Goal: Check status: Check status

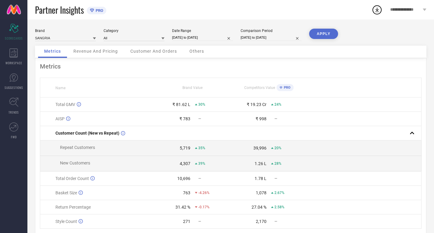
click at [213, 37] on input "[DATE] to [DATE]" at bounding box center [202, 37] width 61 height 6
select select "8"
select select "2024"
select select "9"
select select "2024"
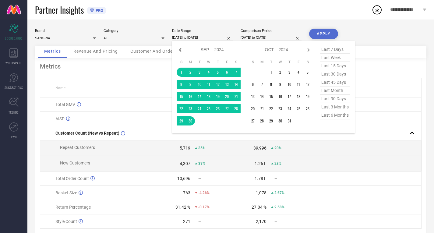
click at [181, 48] on icon at bounding box center [180, 49] width 7 height 7
select select "7"
select select "2024"
select select "8"
select select "2024"
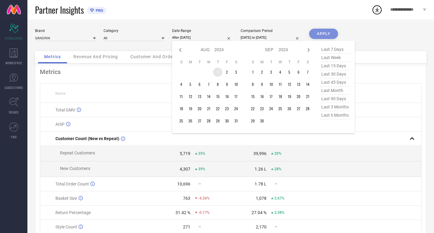
click at [216, 74] on td "1" at bounding box center [217, 72] width 9 height 9
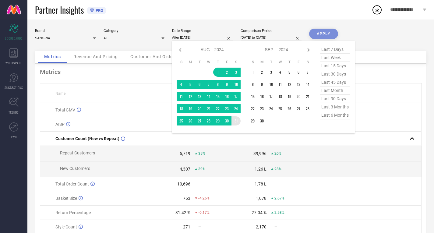
type input "[DATE] to [DATE]"
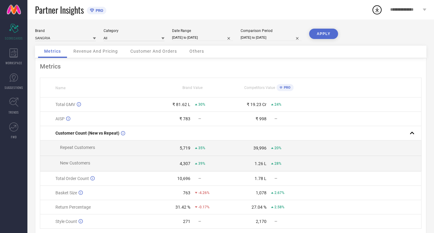
click at [326, 33] on button "APPLY" at bounding box center [323, 34] width 29 height 10
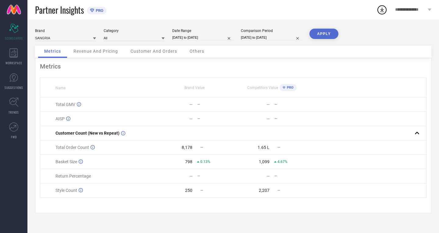
select select "7"
select select "2024"
select select "8"
select select "2024"
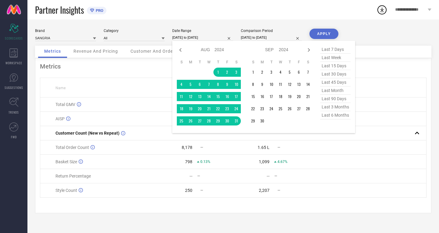
click at [209, 37] on input "[DATE] to [DATE]" at bounding box center [202, 37] width 61 height 6
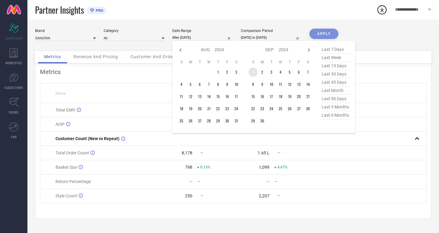
click at [253, 74] on td "1" at bounding box center [252, 72] width 9 height 9
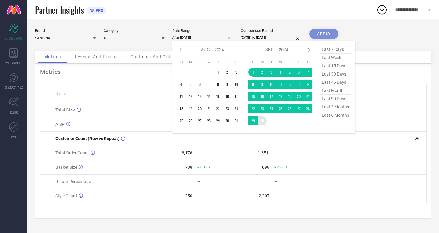
type input "[DATE] to [DATE]"
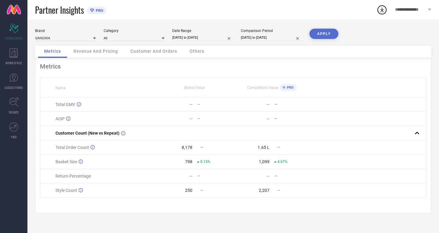
click at [328, 32] on button "APPLY" at bounding box center [323, 34] width 29 height 10
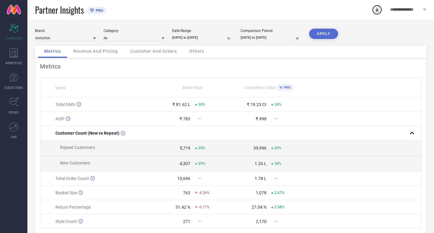
select select "8"
select select "2024"
select select "9"
select select "2024"
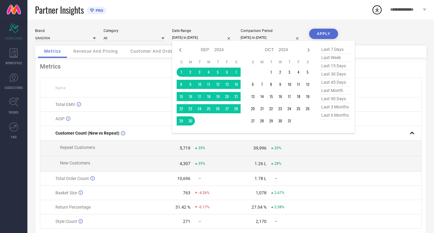
click at [187, 39] on input "[DATE] to [DATE]" at bounding box center [202, 37] width 61 height 6
click at [272, 71] on td "1" at bounding box center [270, 72] width 9 height 9
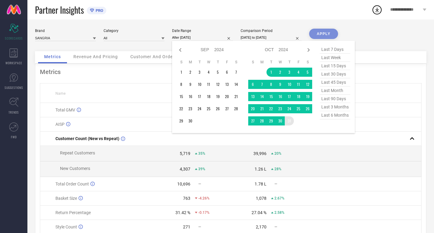
type input "01-10-2024 to 31-10-2024"
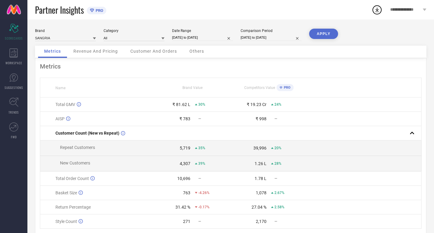
click at [324, 36] on button "APPLY" at bounding box center [323, 34] width 29 height 10
click at [205, 38] on input "01-10-2024 to 31-10-2024" at bounding box center [202, 37] width 61 height 6
select select "9"
select select "2024"
select select "10"
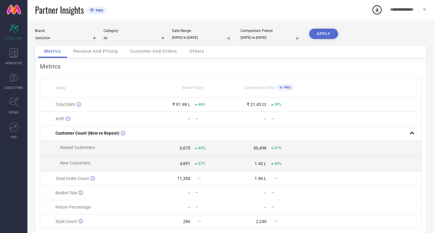
select select "2024"
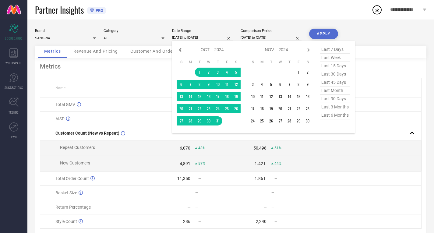
click at [179, 48] on icon at bounding box center [180, 49] width 7 height 7
select select "8"
select select "2024"
select select "9"
select select "2024"
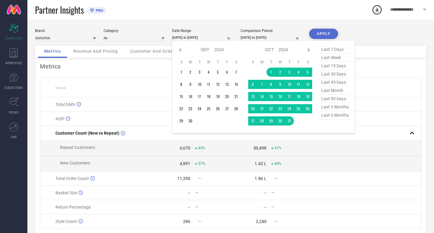
click at [179, 48] on icon at bounding box center [180, 49] width 7 height 7
select select "7"
select select "2024"
select select "8"
select select "2024"
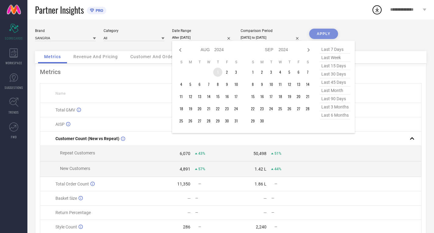
click at [216, 72] on td "1" at bounding box center [217, 72] width 9 height 9
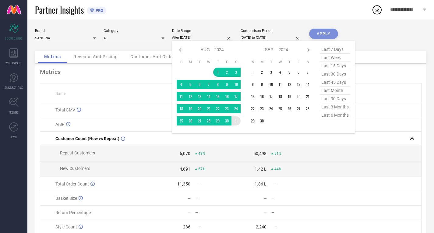
type input "[DATE] to [DATE]"
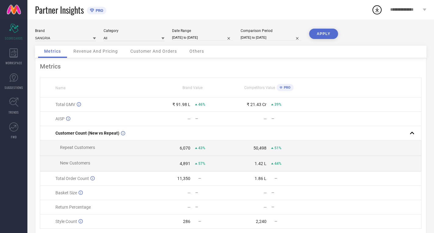
click at [327, 34] on button "APPLY" at bounding box center [323, 34] width 29 height 10
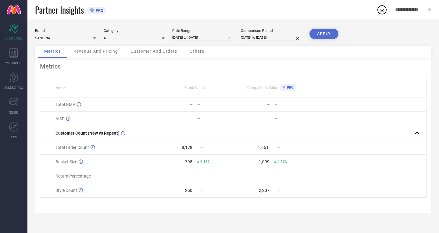
drag, startPoint x: 180, startPoint y: 121, endPoint x: 174, endPoint y: 37, distance: 83.4
click at [174, 37] on input "[DATE] to [DATE]" at bounding box center [202, 37] width 61 height 6
select select "7"
select select "2024"
select select "8"
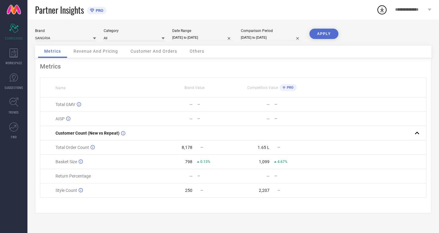
select select "2024"
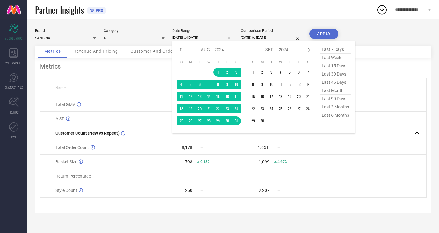
click at [180, 50] on icon at bounding box center [180, 50] width 2 height 4
select select "6"
select select "2024"
select select "7"
select select "2024"
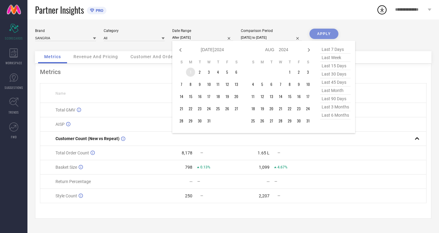
click at [190, 72] on td "1" at bounding box center [190, 72] width 9 height 9
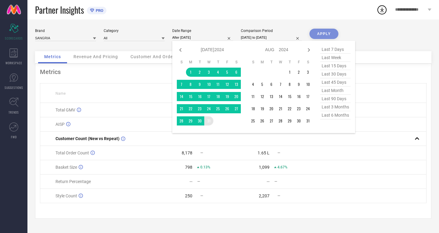
type input "01-07-2024 to 31-07-2024"
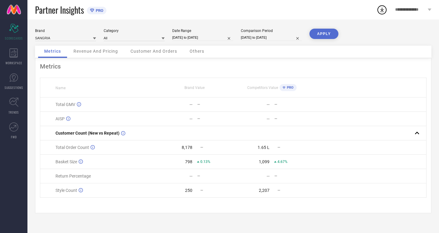
click at [320, 29] on button "APPLY" at bounding box center [323, 34] width 29 height 10
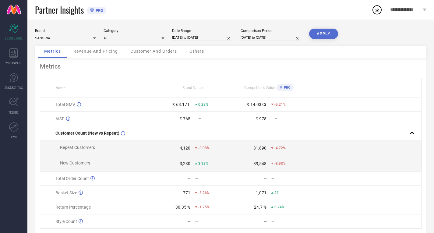
click at [208, 37] on input "01-07-2024 to 31-07-2024" at bounding box center [202, 37] width 61 height 6
select select "6"
select select "2024"
select select "7"
select select "2024"
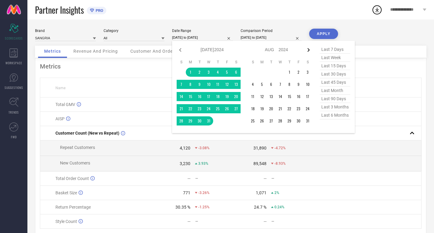
click at [308, 51] on icon at bounding box center [309, 50] width 2 height 4
select select "7"
select select "2024"
select select "8"
select select "2024"
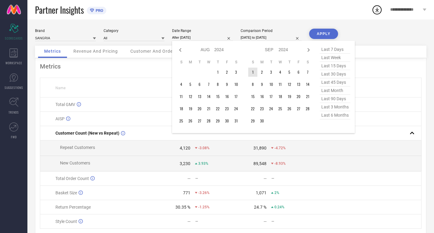
click at [254, 72] on td "1" at bounding box center [252, 72] width 9 height 9
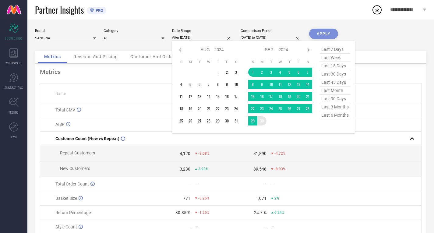
type input "[DATE] to [DATE]"
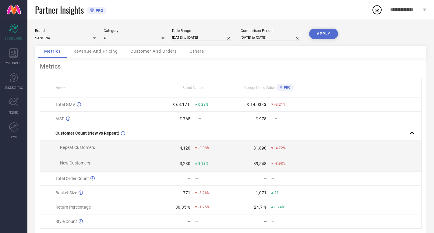
click at [324, 33] on button "APPLY" at bounding box center [323, 34] width 29 height 10
click at [208, 36] on input "[DATE] to [DATE]" at bounding box center [202, 37] width 61 height 6
select select "8"
select select "2024"
select select "9"
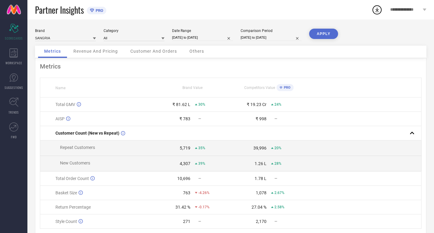
select select "2024"
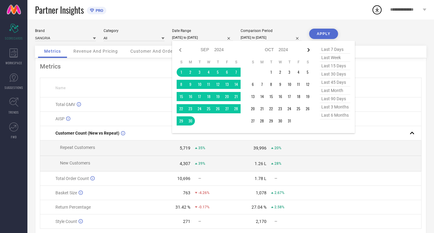
click at [309, 49] on icon at bounding box center [308, 49] width 7 height 7
select select "9"
select select "2024"
select select "10"
select select "2024"
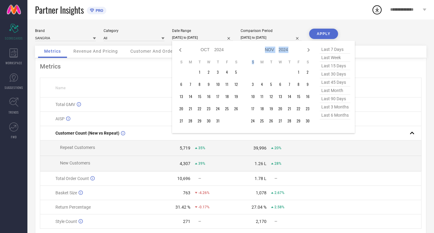
click at [309, 49] on icon at bounding box center [308, 49] width 7 height 7
select select "10"
select select "2024"
select select "11"
select select "2024"
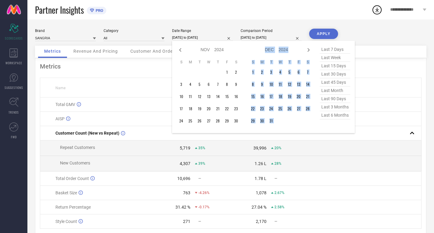
click at [309, 49] on icon at bounding box center [308, 49] width 7 height 7
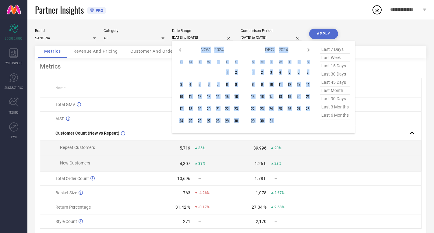
select select "2025"
select select "1"
select select "2025"
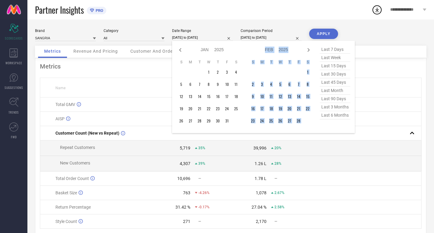
click at [309, 49] on icon at bounding box center [308, 49] width 7 height 7
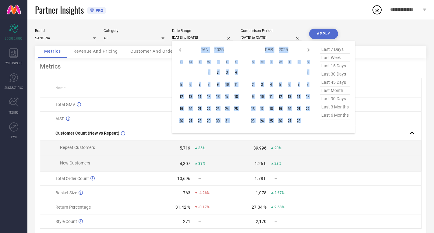
select select "1"
select select "2025"
select select "2"
select select "2025"
click at [309, 49] on icon at bounding box center [308, 49] width 7 height 7
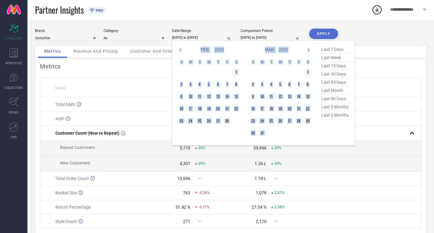
select select "3"
select select "2025"
select select "4"
select select "2025"
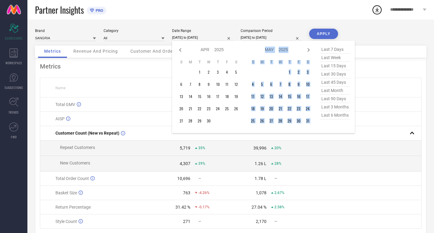
click at [309, 49] on icon at bounding box center [308, 49] width 7 height 7
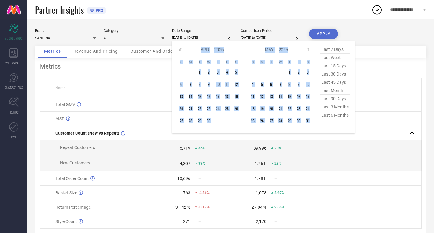
select select "5"
select select "2025"
select select "6"
select select "2025"
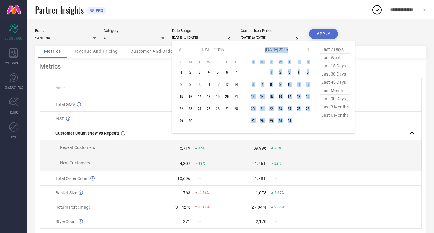
click at [309, 49] on icon at bounding box center [308, 49] width 7 height 7
select select "6"
select select "2025"
select select "7"
select select "2025"
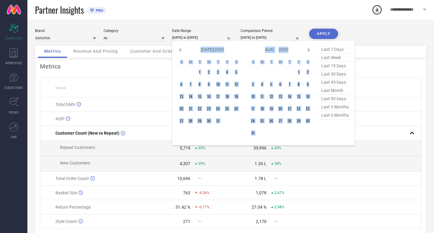
click at [309, 49] on icon at bounding box center [308, 49] width 7 height 7
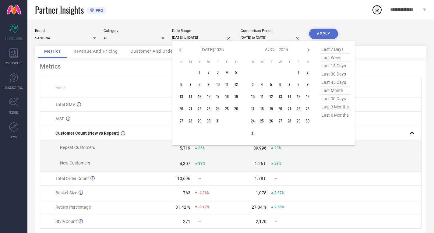
select select "7"
select select "2025"
select select "8"
select select "2025"
click at [261, 73] on td "1" at bounding box center [261, 72] width 9 height 9
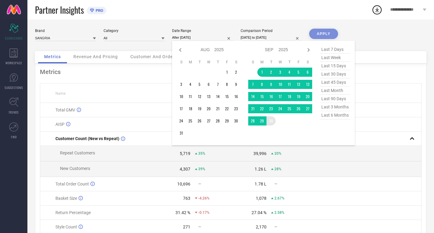
type input "01-09-2025 to 30-09-2025"
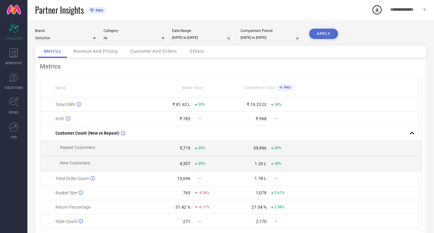
click at [322, 34] on button "APPLY" at bounding box center [323, 34] width 29 height 10
